Goal: Task Accomplishment & Management: Use online tool/utility

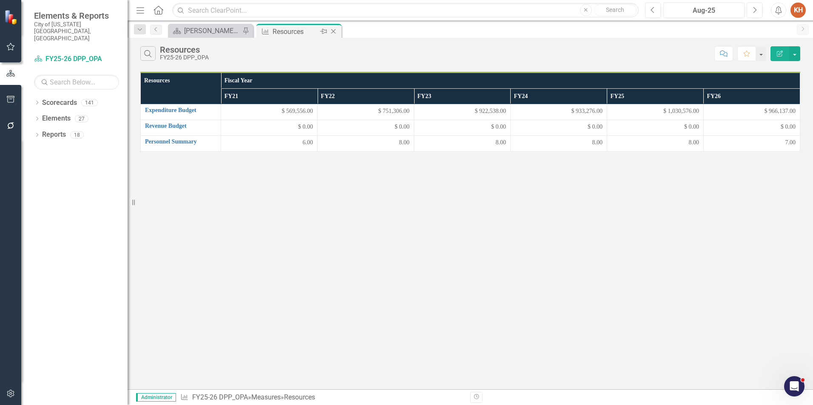
click at [332, 31] on icon at bounding box center [333, 31] width 5 height 5
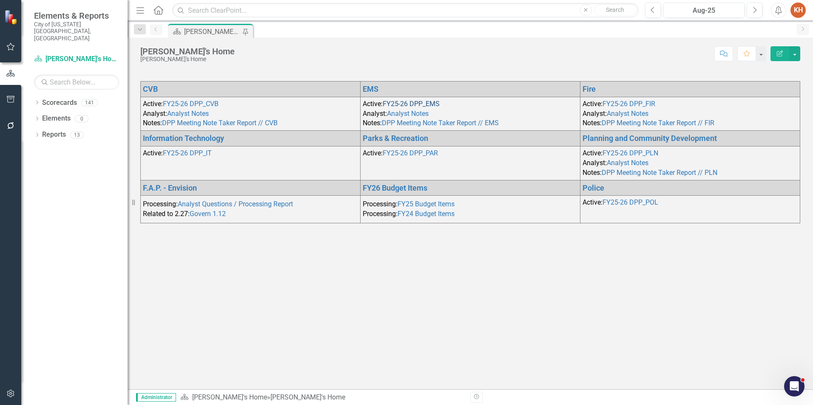
click at [425, 102] on link "FY25-26 DPP_EMS" at bounding box center [411, 104] width 57 height 8
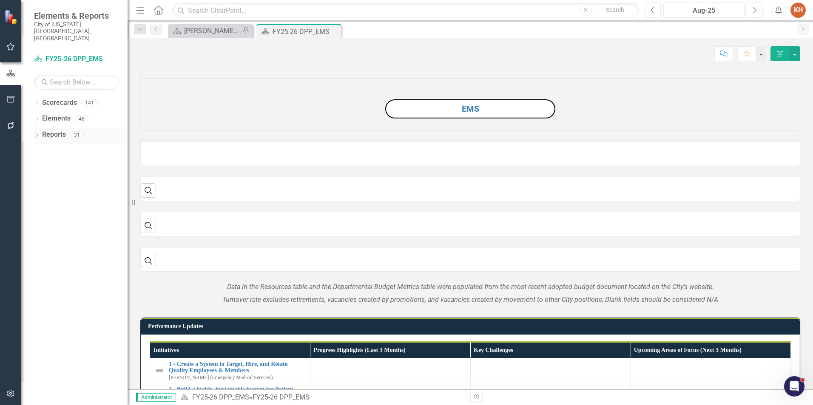
click at [56, 130] on link "Reports" at bounding box center [54, 135] width 24 height 10
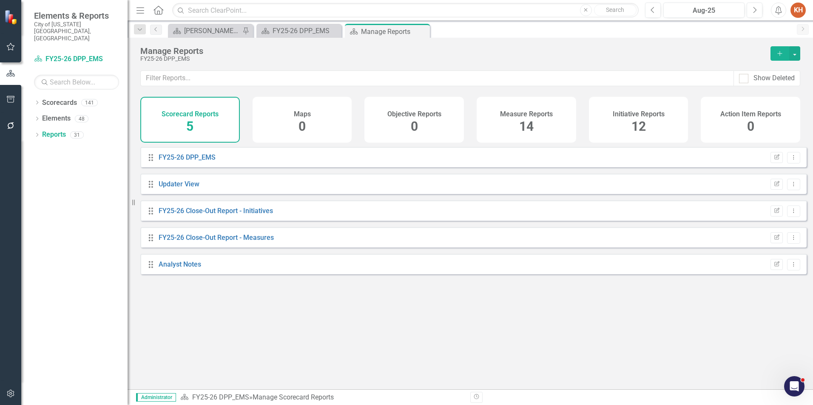
click at [529, 123] on span "14" at bounding box center [526, 126] width 14 height 15
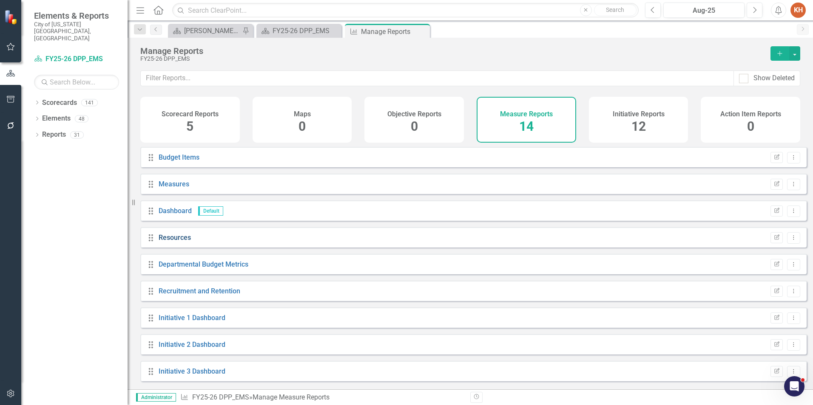
click at [173, 242] on link "Resources" at bounding box center [175, 238] width 32 height 8
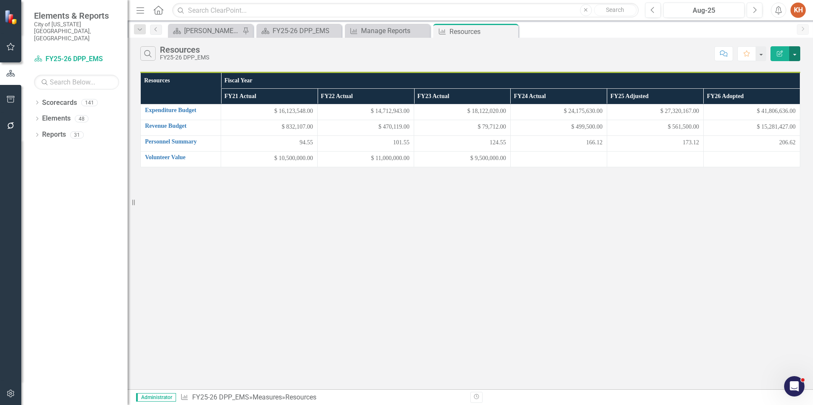
click at [798, 50] on button "button" at bounding box center [794, 53] width 11 height 15
click at [775, 70] on link "Edit Report Edit Report" at bounding box center [765, 70] width 67 height 16
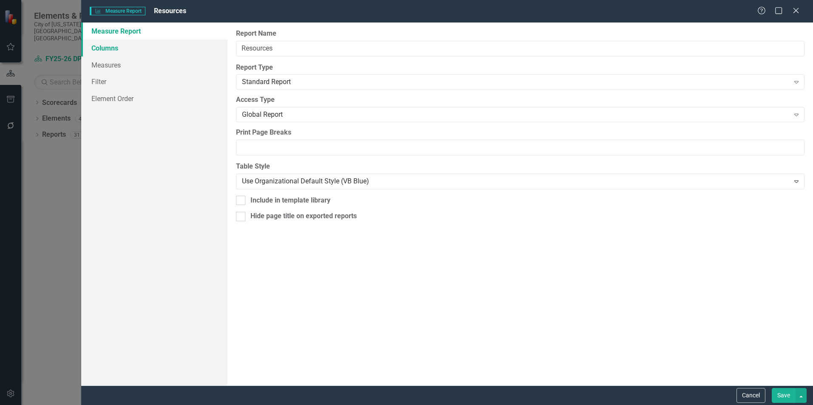
click at [142, 55] on link "Columns" at bounding box center [154, 48] width 146 height 17
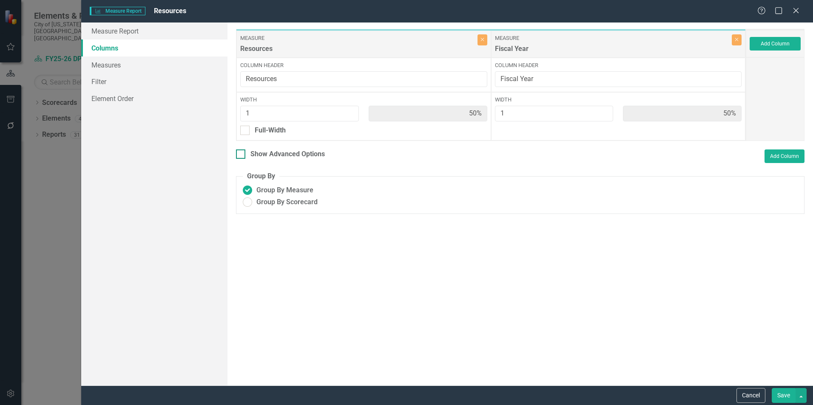
click at [239, 155] on input "Show Advanced Options" at bounding box center [239, 153] width 6 height 6
checkbox input "true"
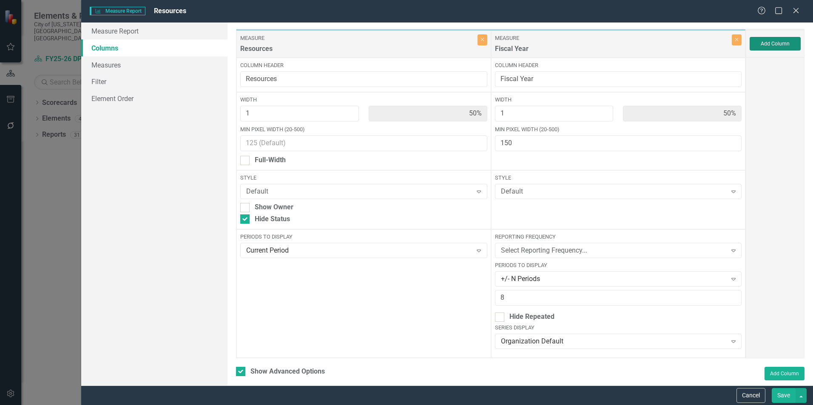
click at [777, 45] on button "Add Column" at bounding box center [774, 44] width 51 height 14
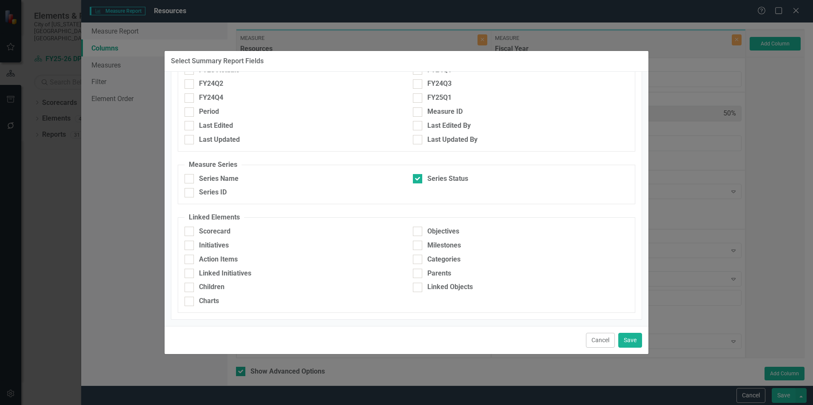
scroll to position [72, 0]
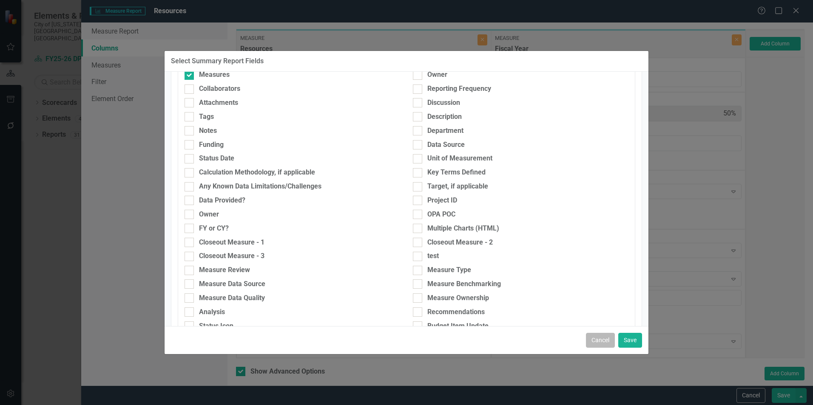
click at [593, 339] on button "Cancel" at bounding box center [600, 340] width 29 height 15
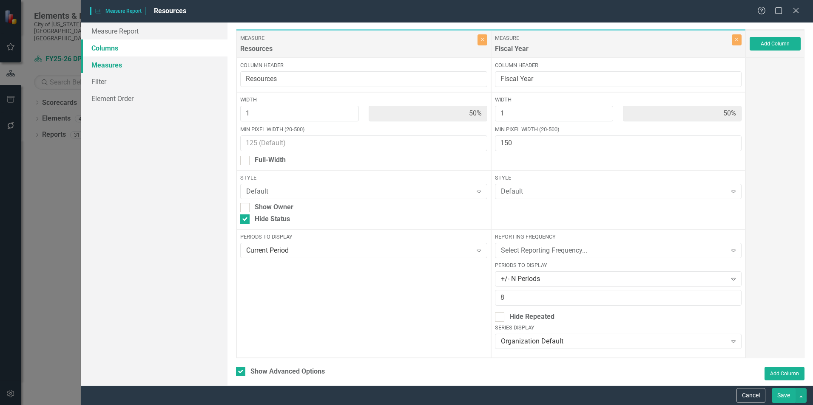
click at [128, 65] on link "Measures" at bounding box center [154, 65] width 146 height 17
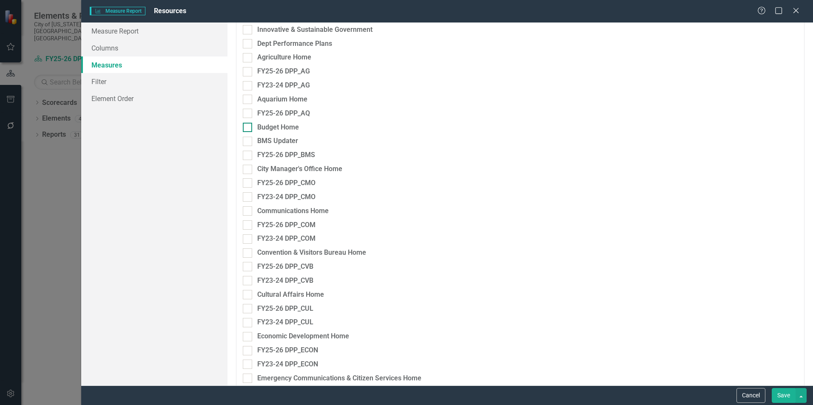
scroll to position [0, 0]
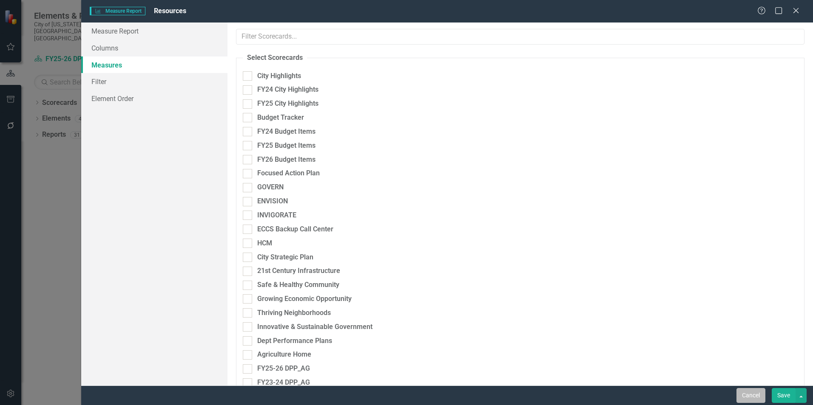
click at [748, 394] on button "Cancel" at bounding box center [750, 395] width 29 height 15
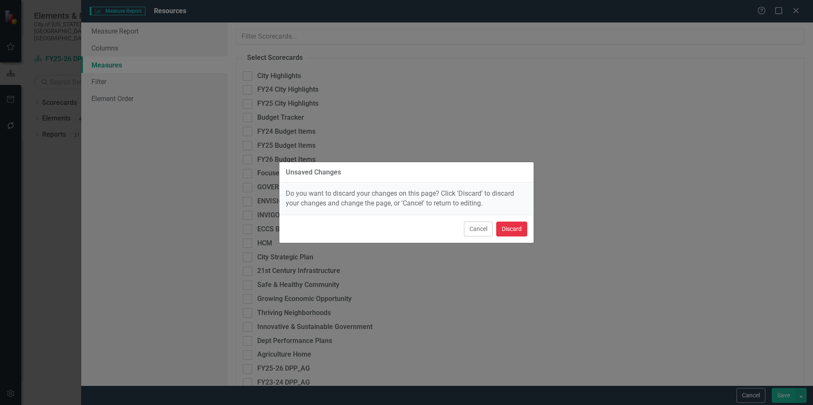
click at [514, 234] on button "Discard" at bounding box center [511, 229] width 31 height 15
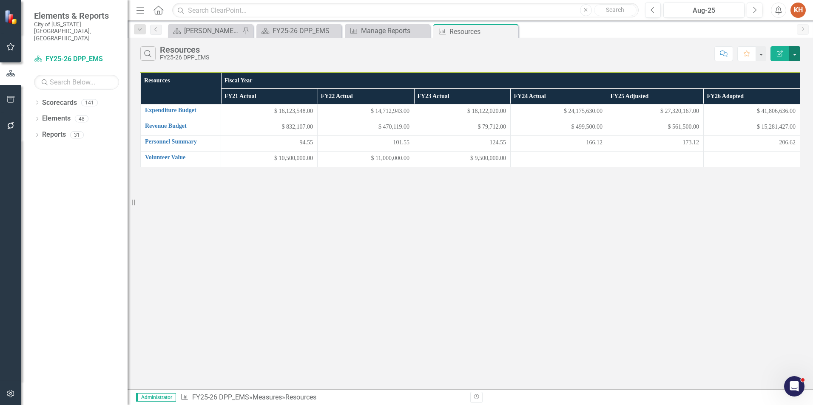
click at [792, 56] on button "button" at bounding box center [794, 53] width 11 height 15
click at [777, 73] on link "Edit Report Edit Report" at bounding box center [765, 70] width 67 height 16
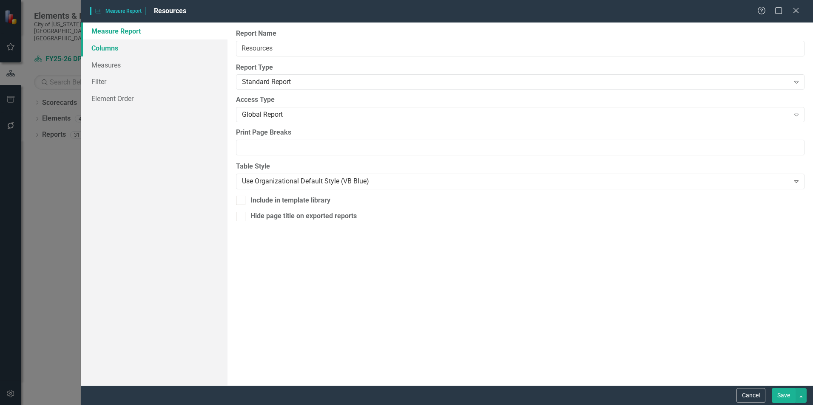
click at [106, 50] on link "Columns" at bounding box center [154, 48] width 146 height 17
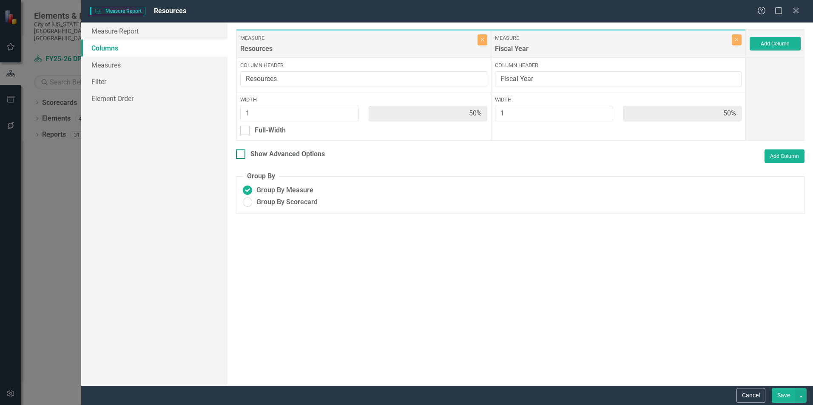
click at [246, 156] on div "Show Advanced Options" at bounding box center [280, 155] width 89 height 10
click at [241, 155] on input "Show Advanced Options" at bounding box center [239, 153] width 6 height 6
checkbox input "true"
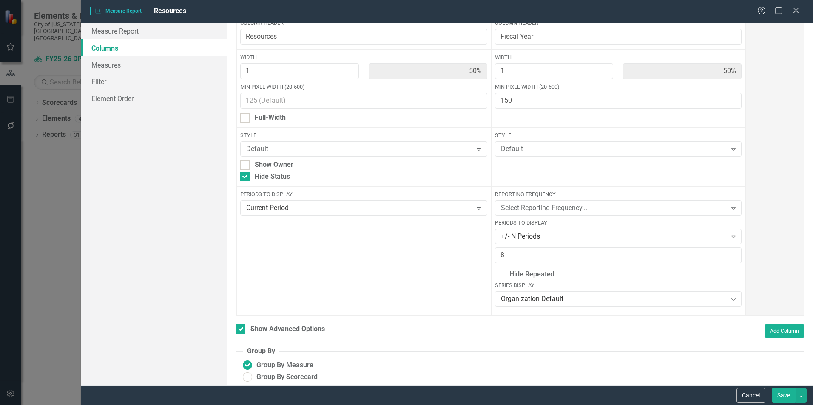
scroll to position [52, 0]
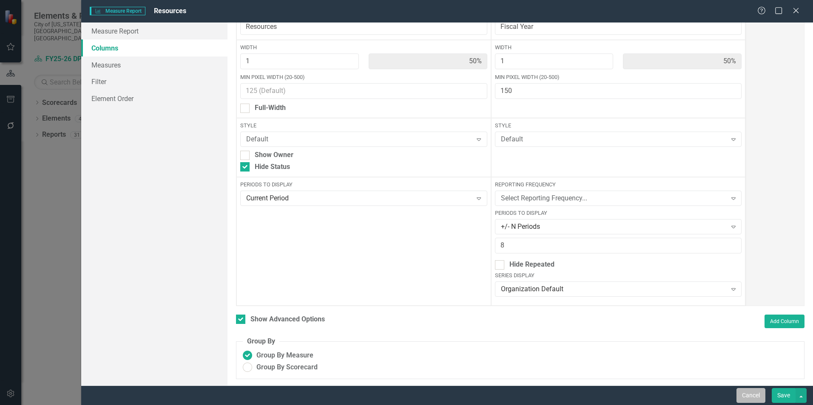
click at [753, 391] on button "Cancel" at bounding box center [750, 395] width 29 height 15
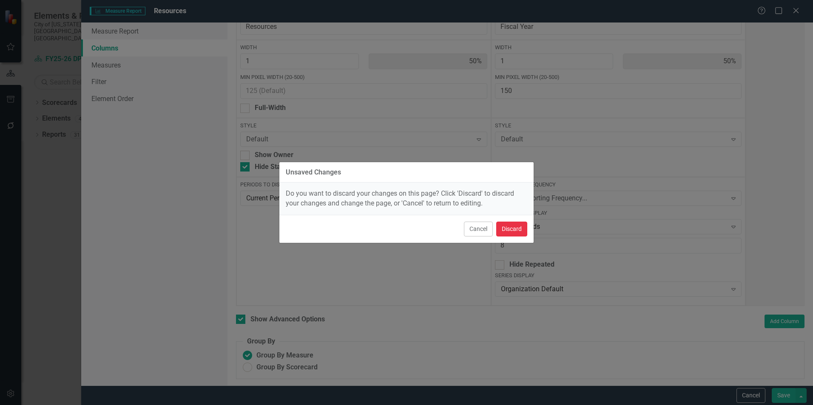
drag, startPoint x: 506, startPoint y: 230, endPoint x: 507, endPoint y: 238, distance: 8.6
click at [506, 232] on button "Discard" at bounding box center [511, 229] width 31 height 15
